Goal: Navigation & Orientation: Find specific page/section

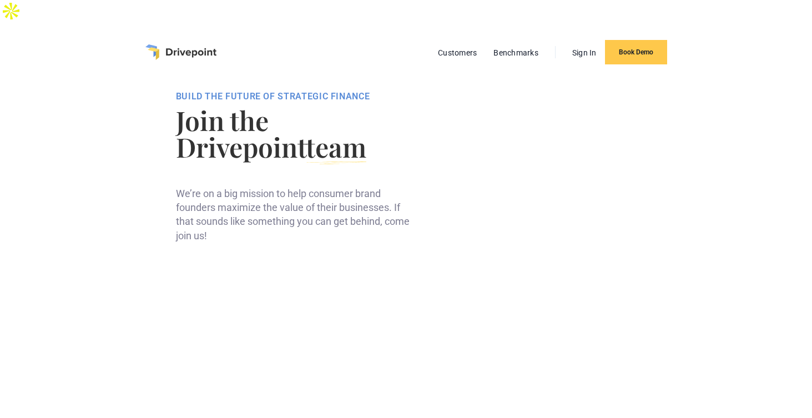
click at [176, 44] on img "home" at bounding box center [180, 52] width 71 height 16
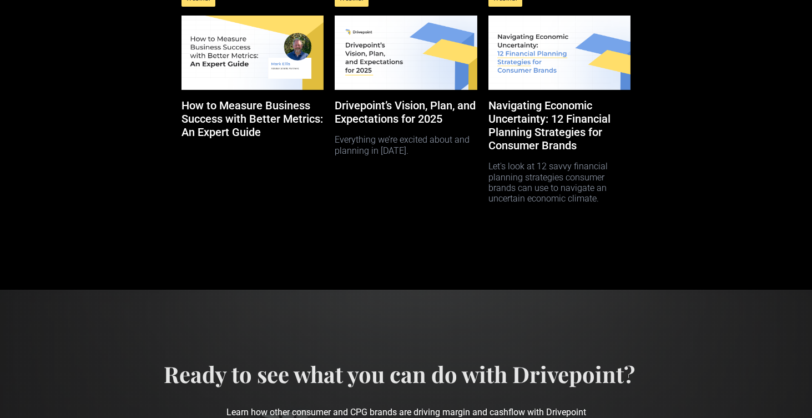
scroll to position [5705, 0]
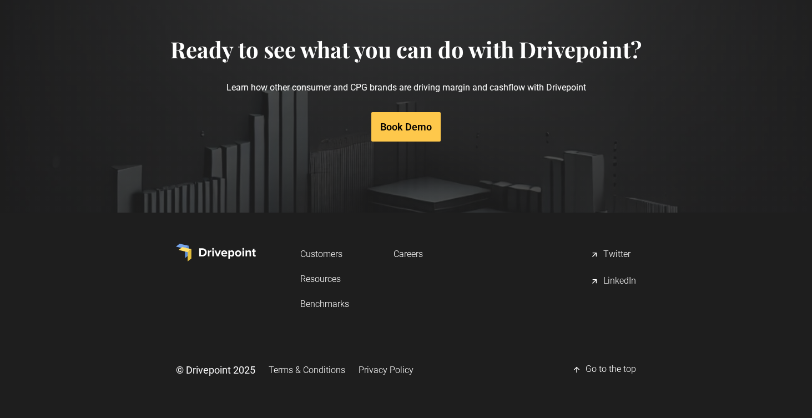
click at [318, 280] on link "Resources" at bounding box center [324, 279] width 49 height 21
